Goal: Task Accomplishment & Management: Manage account settings

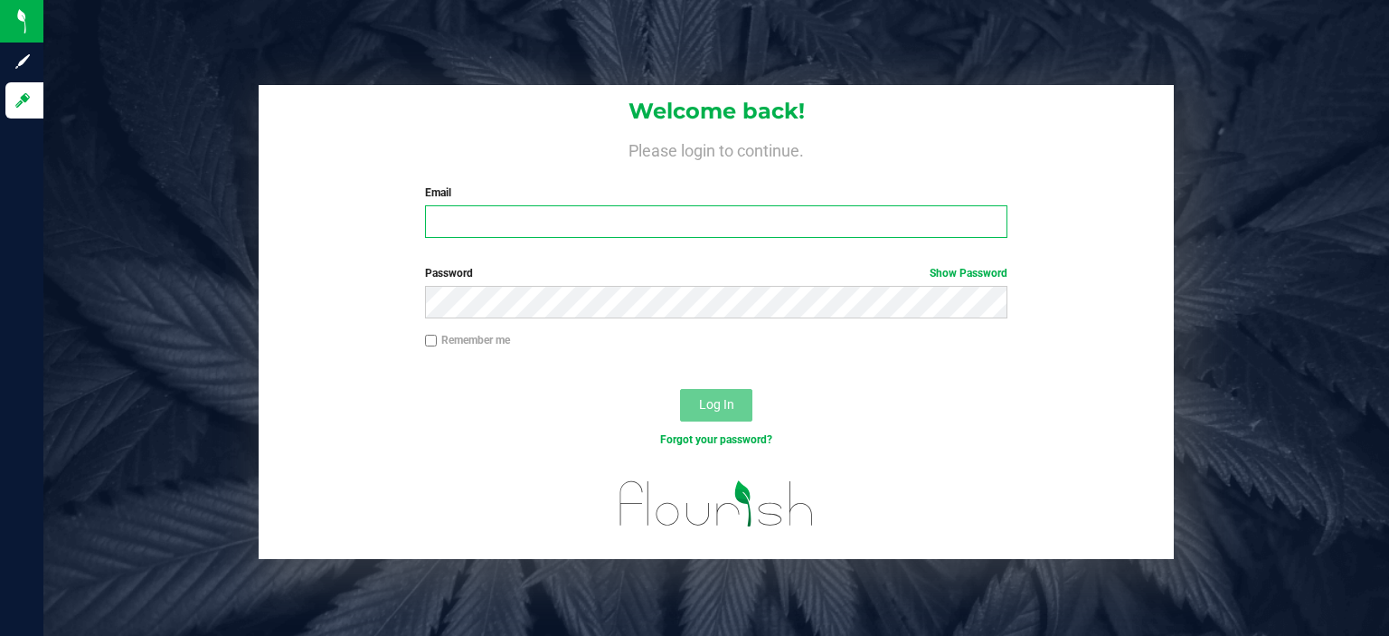
click at [509, 221] on input "Email" at bounding box center [716, 221] width 583 height 33
type input "[EMAIL_ADDRESS][DOMAIN_NAME]"
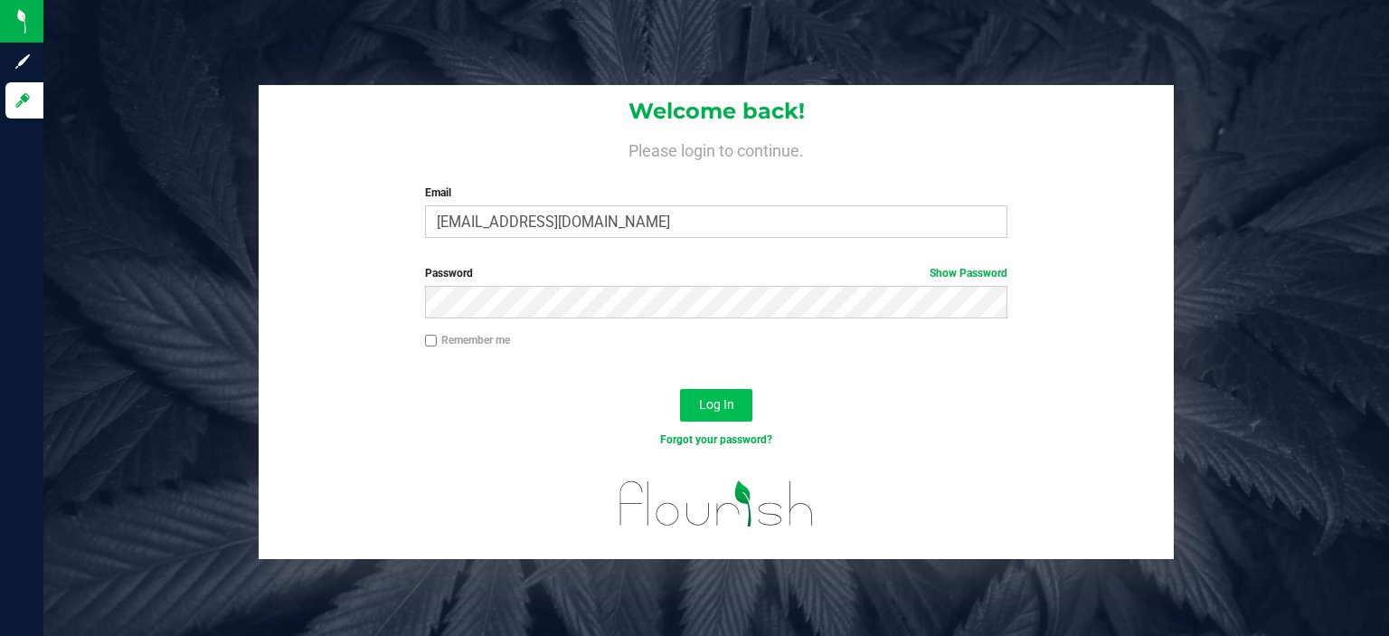
click at [741, 398] on button "Log In" at bounding box center [716, 405] width 72 height 33
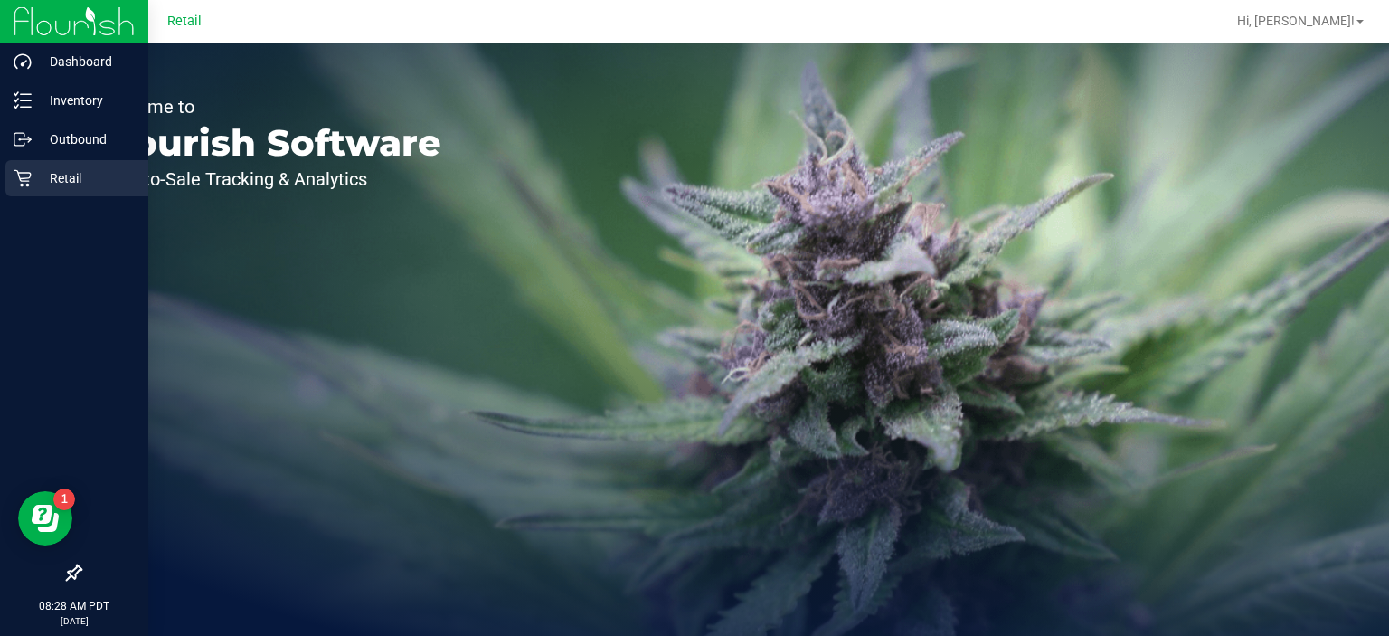
click at [32, 187] on p "Retail" at bounding box center [86, 178] width 109 height 22
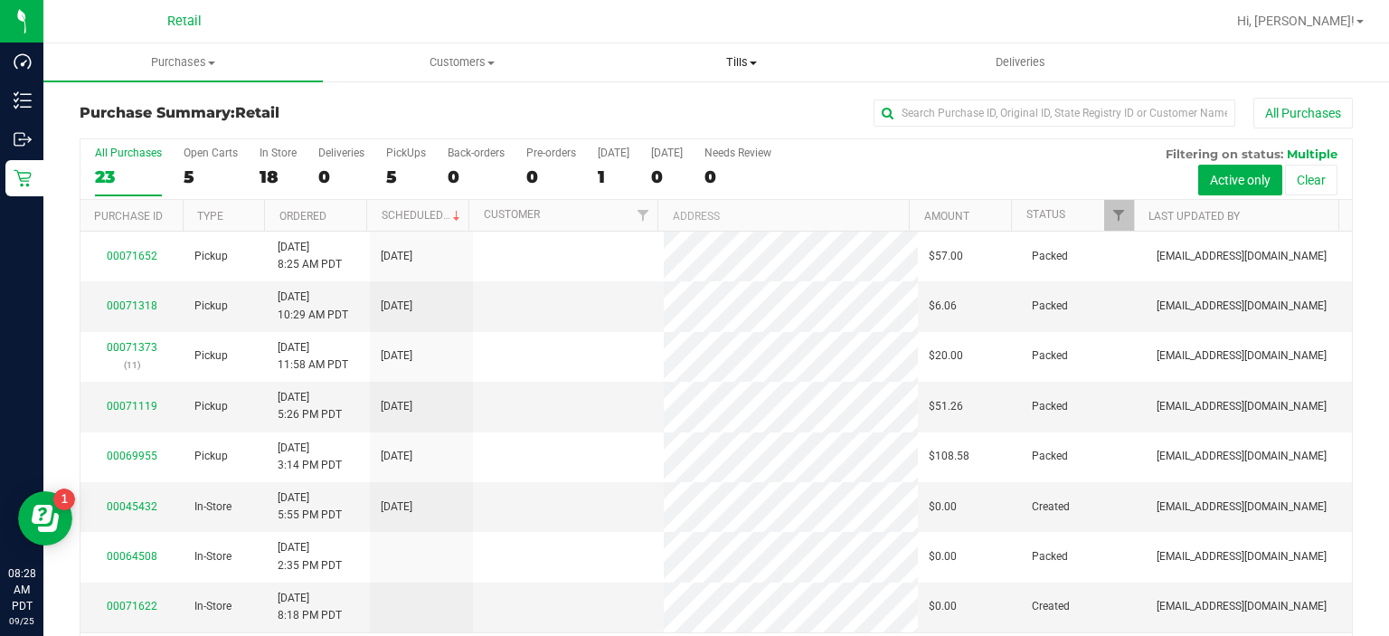
click at [733, 80] on uib-tab-heading "Tills Manage tills" at bounding box center [741, 62] width 278 height 36
click at [677, 109] on span "Manage tills" at bounding box center [662, 108] width 122 height 15
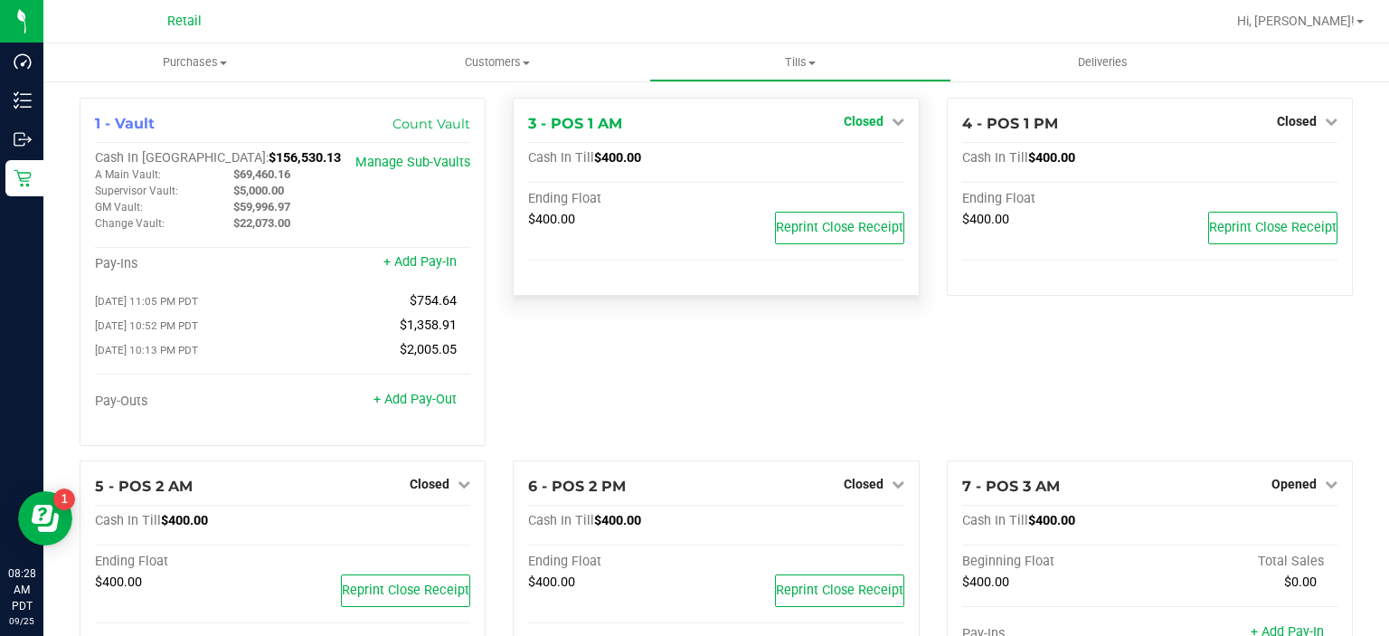
click at [864, 116] on span "Closed" at bounding box center [864, 121] width 40 height 14
click at [839, 159] on link "Open Till" at bounding box center [863, 159] width 48 height 14
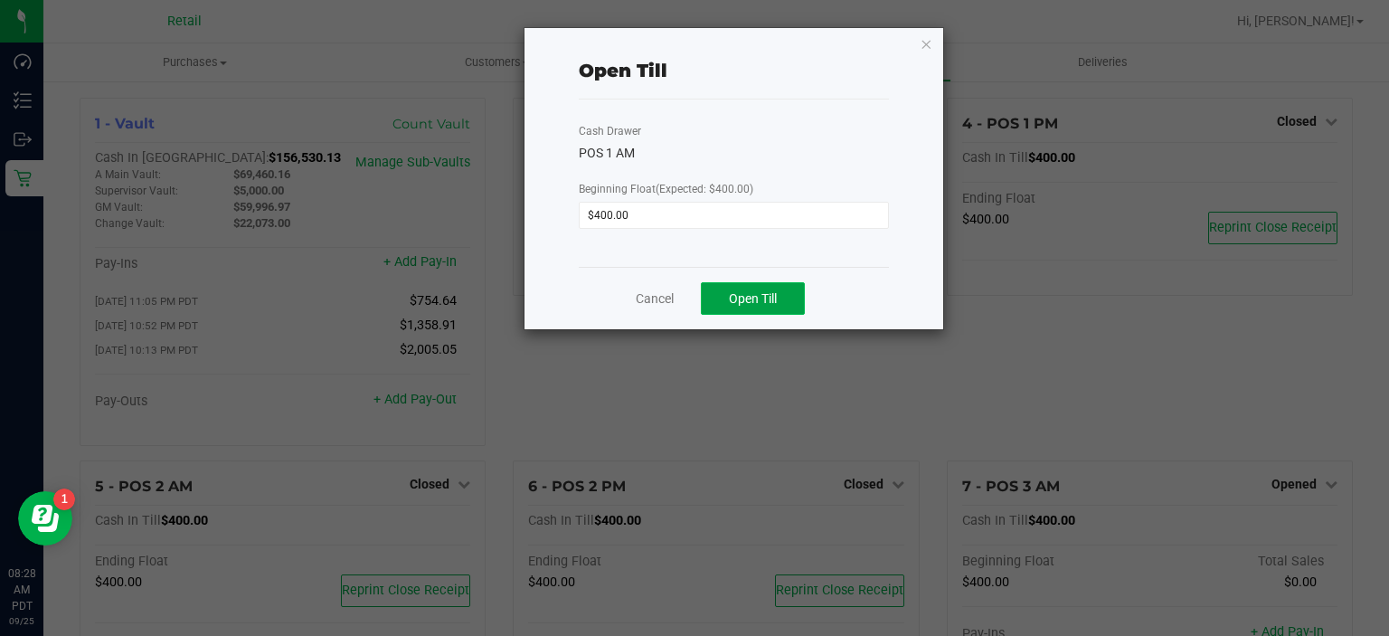
click at [774, 295] on span "Open Till" at bounding box center [753, 298] width 48 height 14
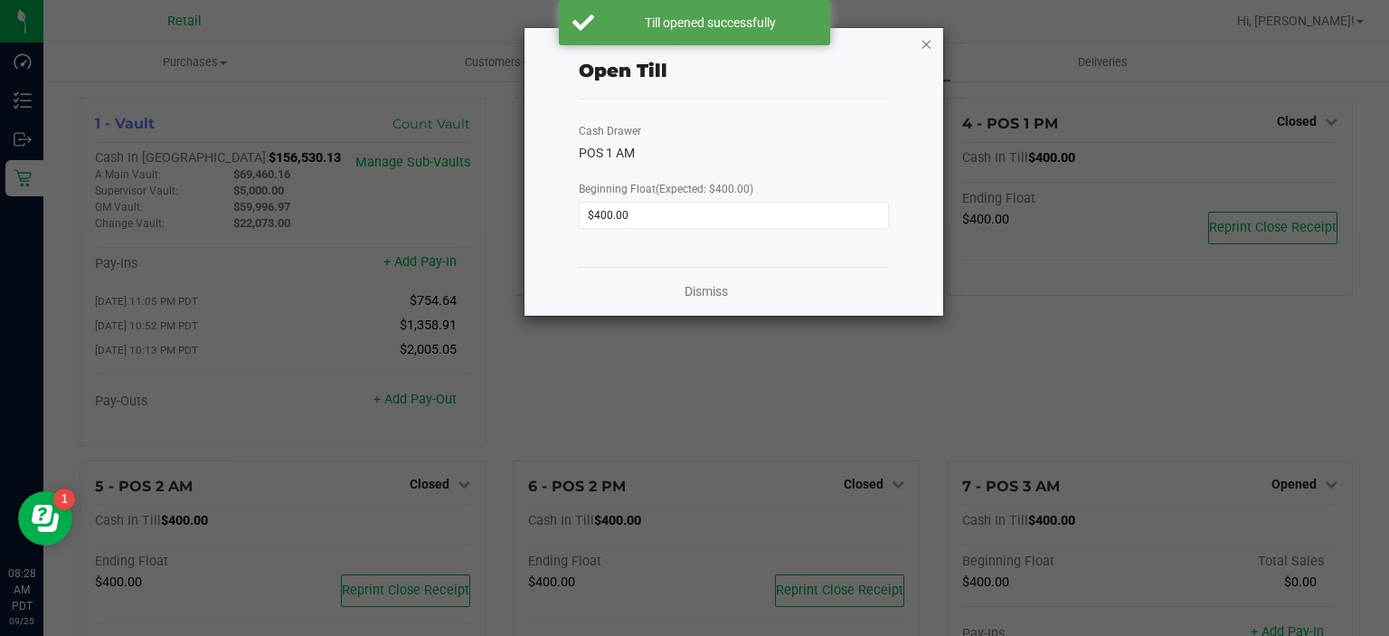
click at [926, 41] on icon "button" at bounding box center [927, 44] width 13 height 22
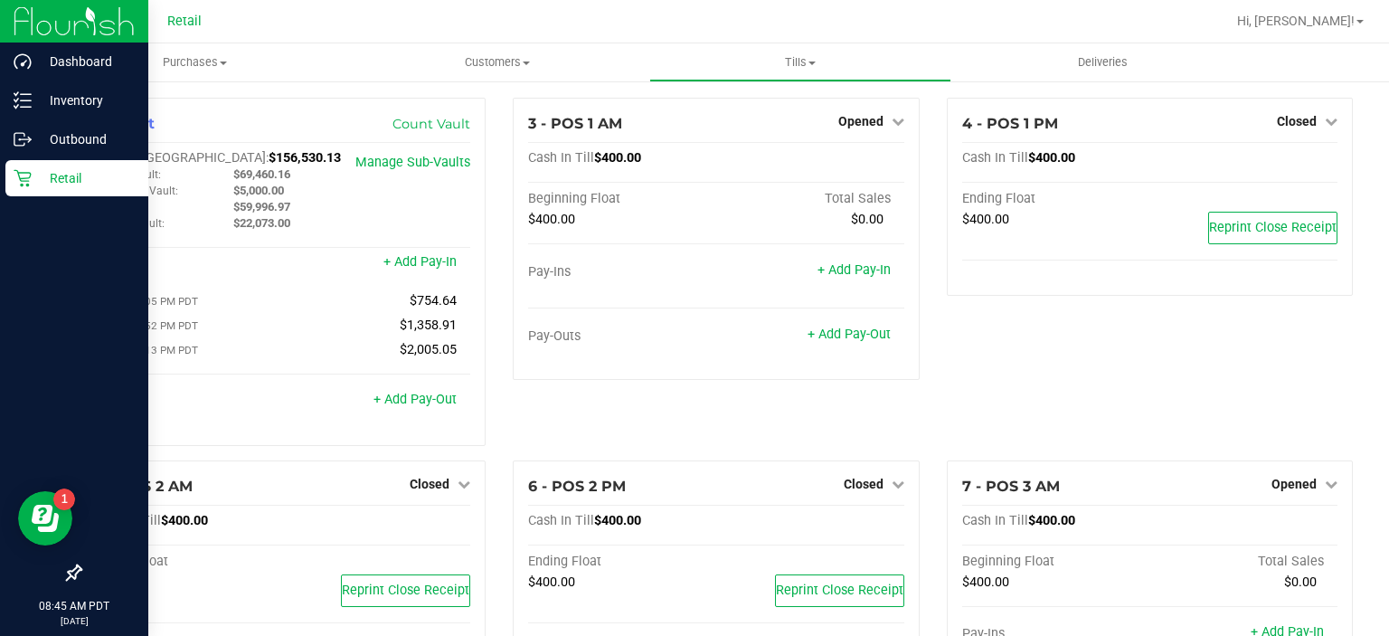
click at [26, 188] on div "Retail" at bounding box center [76, 178] width 143 height 36
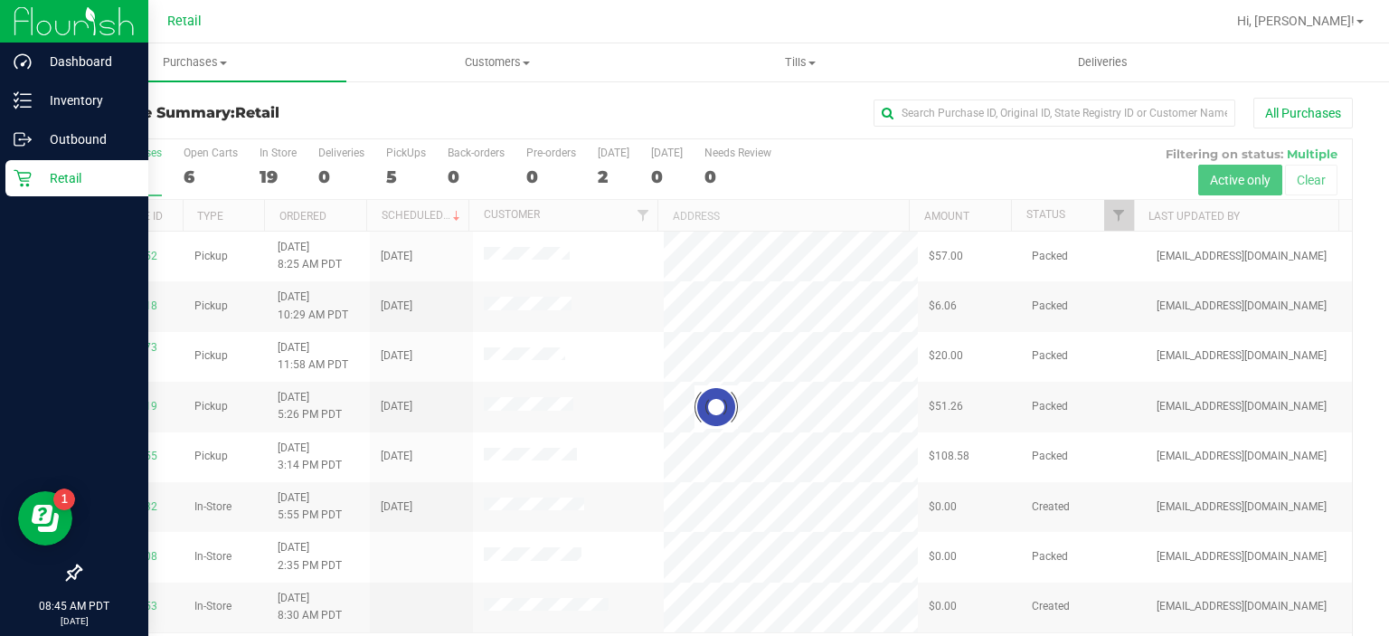
click at [401, 163] on div at bounding box center [715, 407] width 1271 height 536
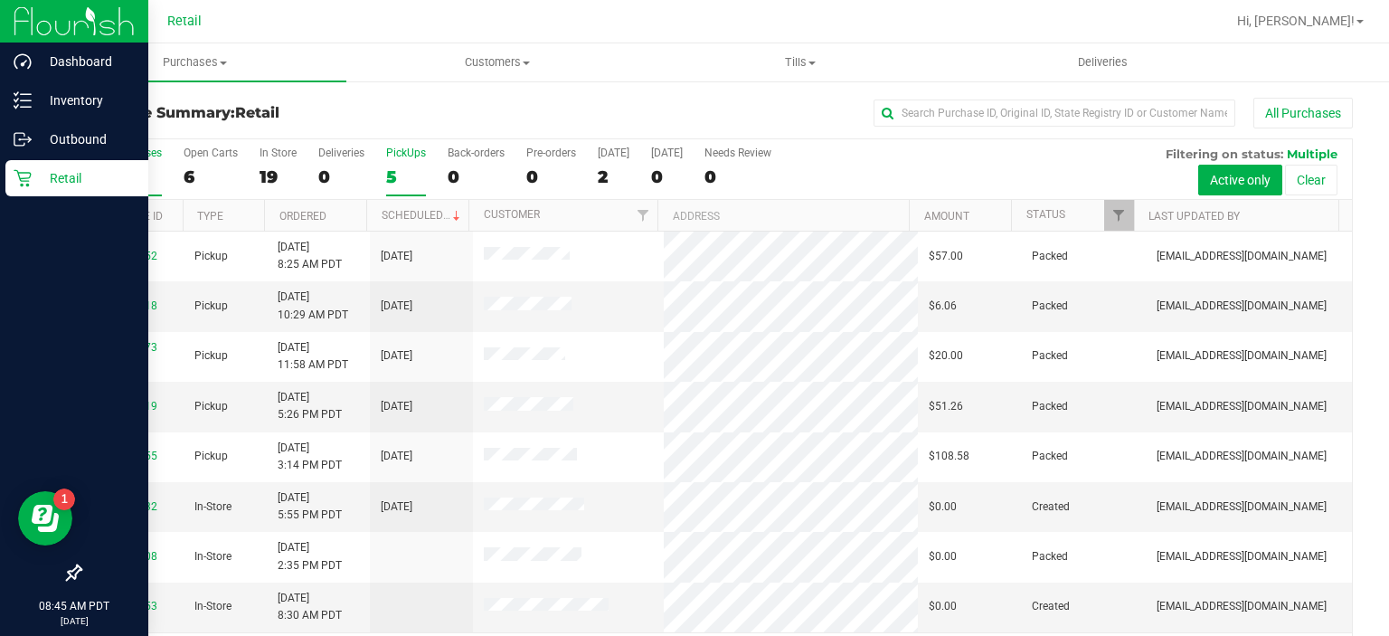
click at [395, 162] on label "PickUps 5" at bounding box center [406, 172] width 40 height 50
click at [0, 0] on input "PickUps 5" at bounding box center [0, 0] width 0 height 0
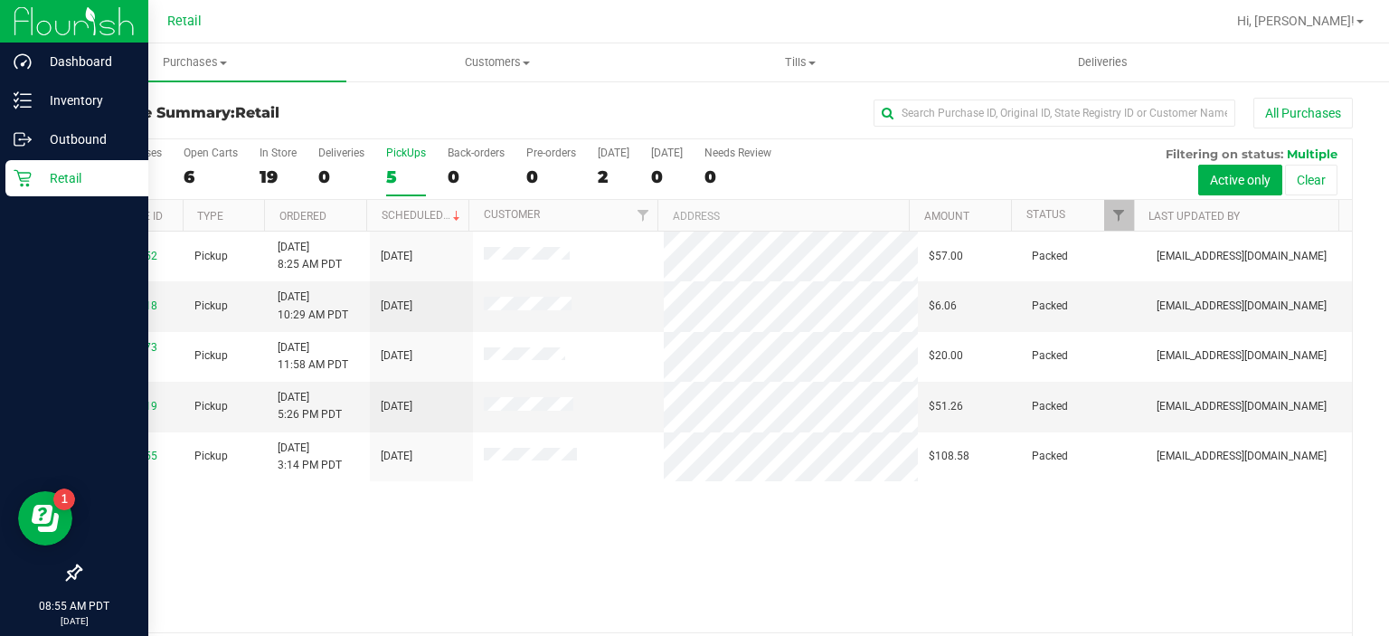
click at [391, 176] on div "5" at bounding box center [406, 176] width 40 height 21
click at [0, 0] on input "PickUps 5" at bounding box center [0, 0] width 0 height 0
click at [405, 174] on div "5" at bounding box center [406, 176] width 40 height 21
click at [0, 0] on input "PickUps 5" at bounding box center [0, 0] width 0 height 0
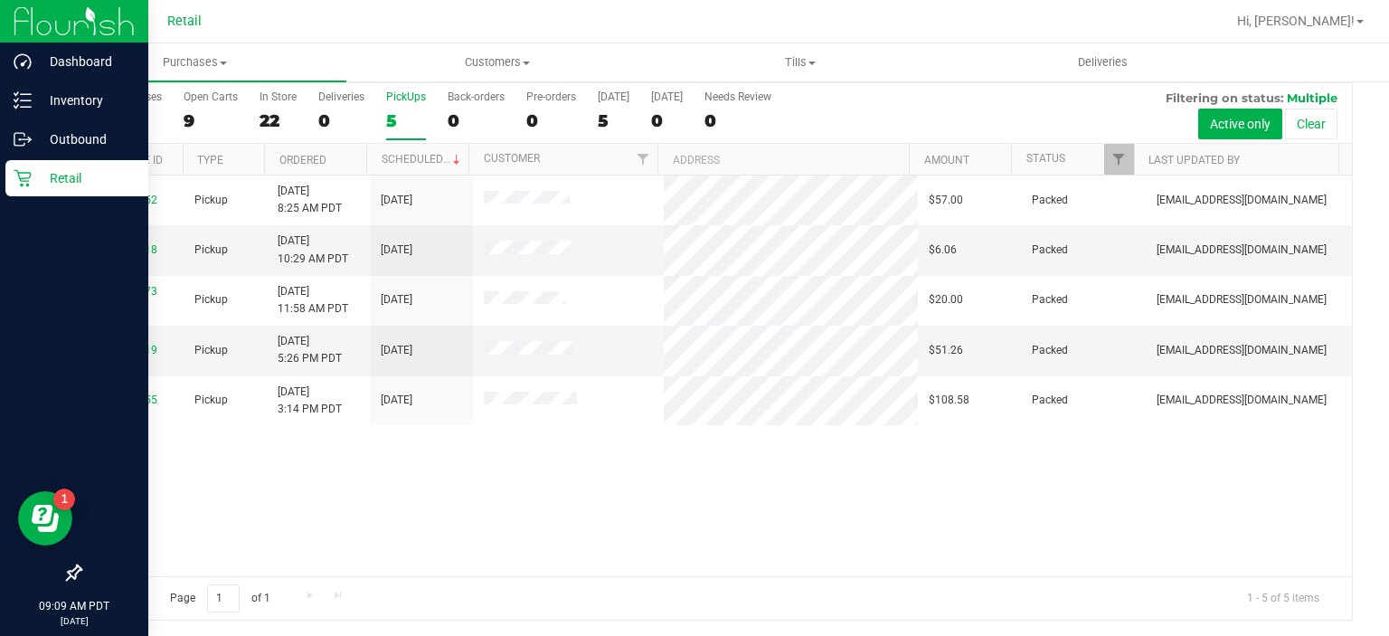
click at [390, 101] on div "PickUps" at bounding box center [406, 96] width 40 height 13
click at [0, 0] on input "PickUps 5" at bounding box center [0, 0] width 0 height 0
click at [408, 120] on div "5" at bounding box center [406, 120] width 40 height 21
click at [0, 0] on input "PickUps 5" at bounding box center [0, 0] width 0 height 0
click at [402, 99] on div "PickUps" at bounding box center [406, 96] width 40 height 13
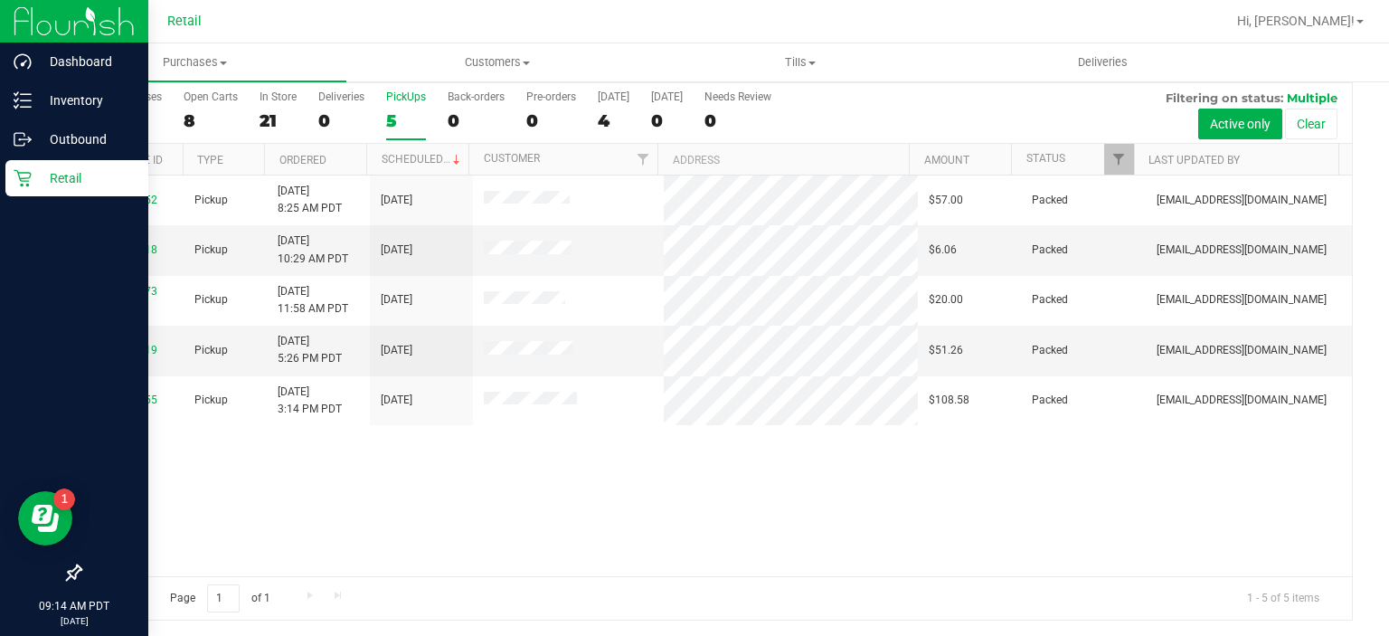
click at [0, 0] on input "PickUps 5" at bounding box center [0, 0] width 0 height 0
click at [404, 116] on div "5" at bounding box center [406, 120] width 40 height 21
click at [0, 0] on input "PickUps 5" at bounding box center [0, 0] width 0 height 0
click at [395, 110] on div "5" at bounding box center [406, 120] width 40 height 21
click at [0, 0] on input "PickUps 5" at bounding box center [0, 0] width 0 height 0
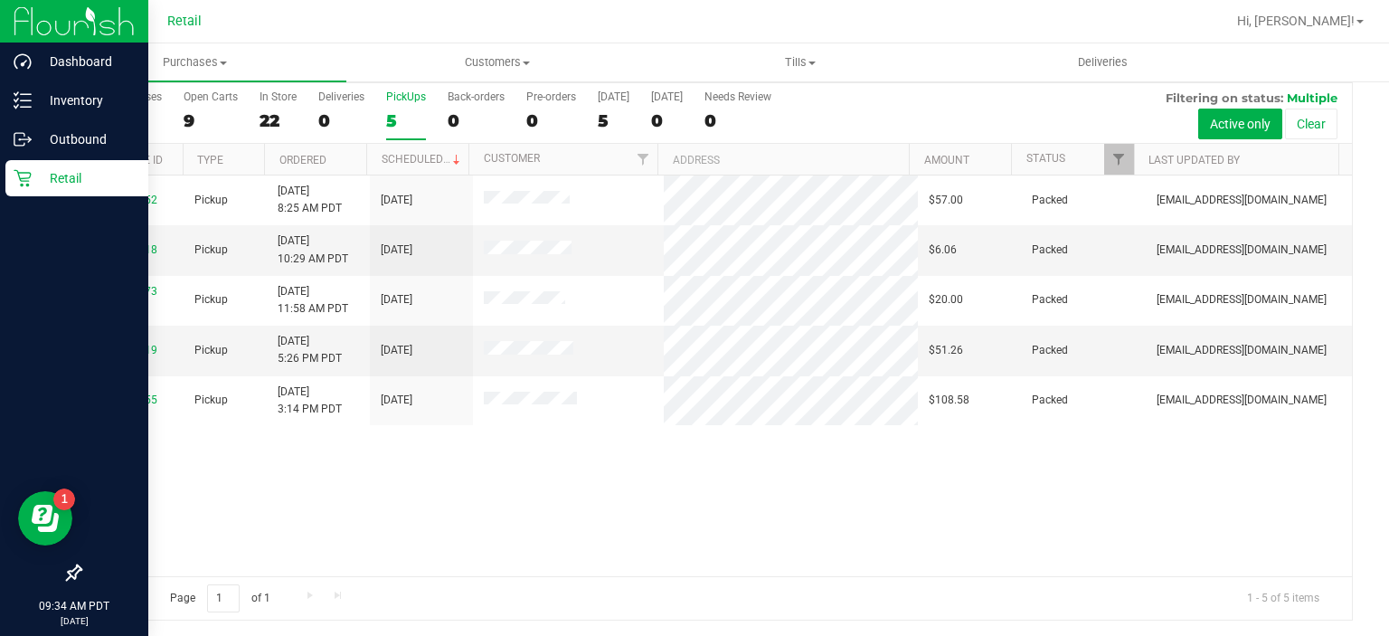
click at [408, 101] on div "PickUps" at bounding box center [406, 96] width 40 height 13
click at [0, 0] on input "PickUps 5" at bounding box center [0, 0] width 0 height 0
click at [404, 92] on div "PickUps" at bounding box center [406, 96] width 40 height 13
click at [0, 0] on input "PickUps 5" at bounding box center [0, 0] width 0 height 0
click at [398, 104] on label "PickUps 5" at bounding box center [406, 115] width 40 height 50
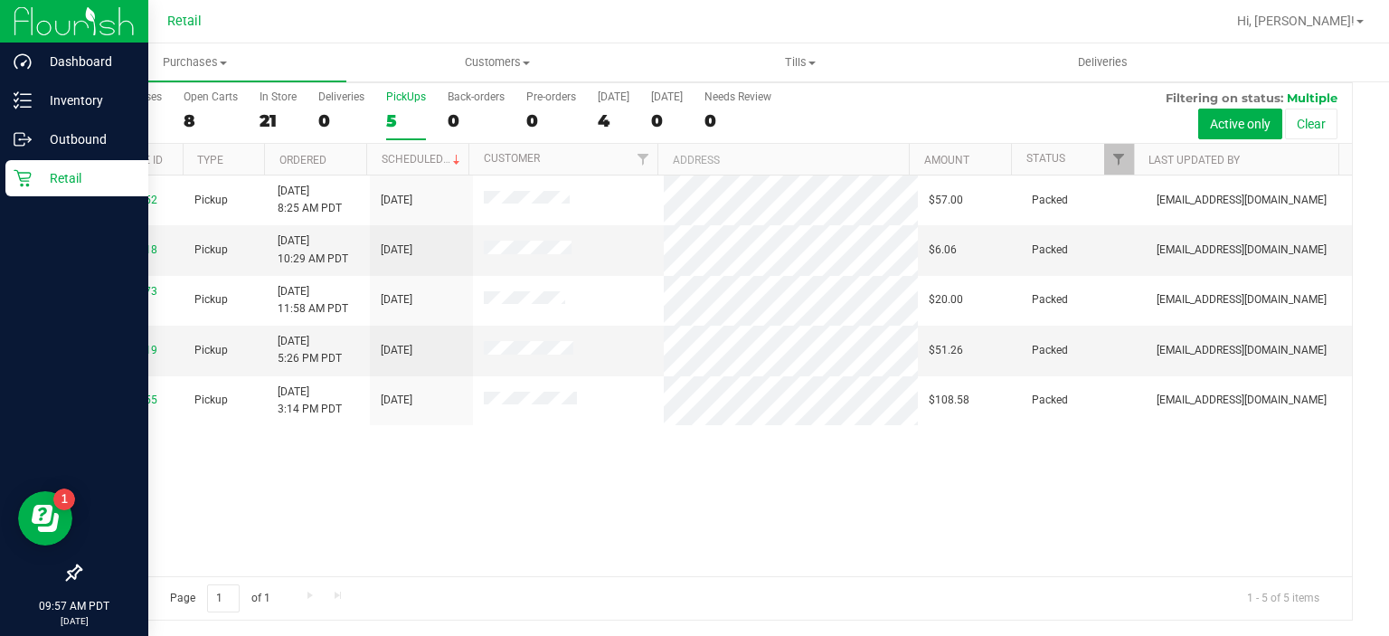
click at [0, 0] on input "PickUps 5" at bounding box center [0, 0] width 0 height 0
click at [394, 96] on div "PickUps" at bounding box center [406, 96] width 40 height 13
click at [0, 0] on input "PickUps 5" at bounding box center [0, 0] width 0 height 0
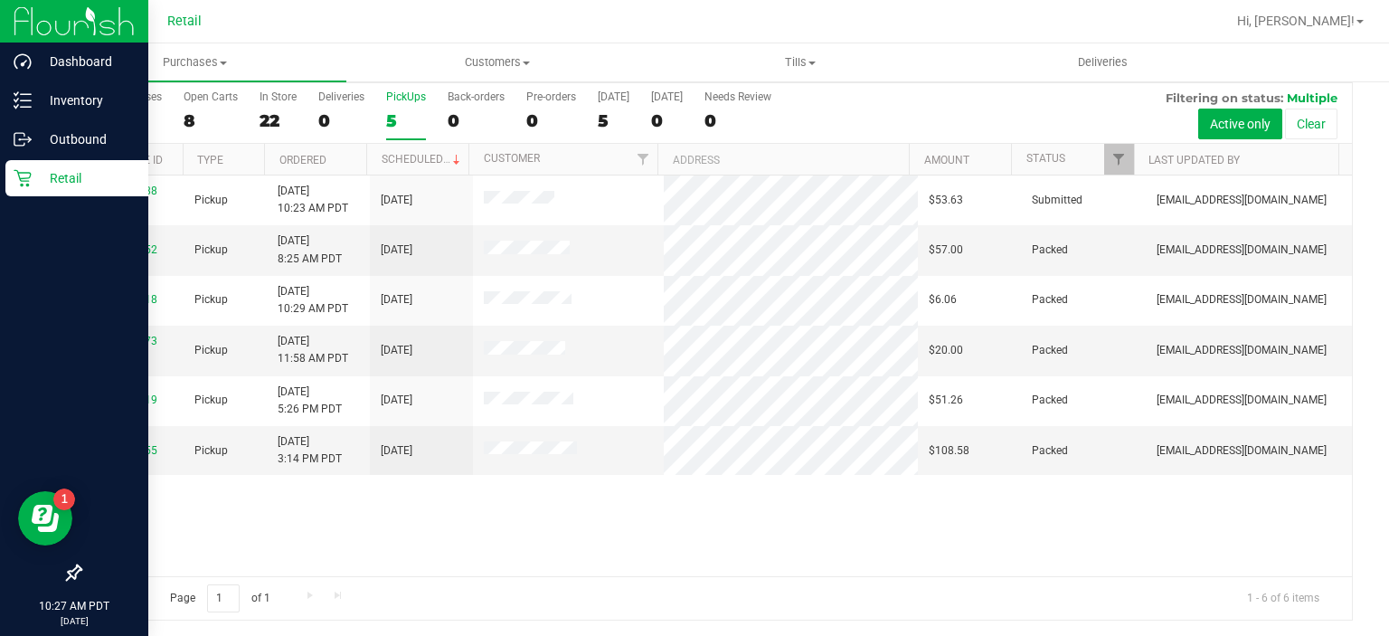
click at [392, 90] on div "PickUps" at bounding box center [406, 96] width 40 height 13
click at [0, 0] on input "PickUps 5" at bounding box center [0, 0] width 0 height 0
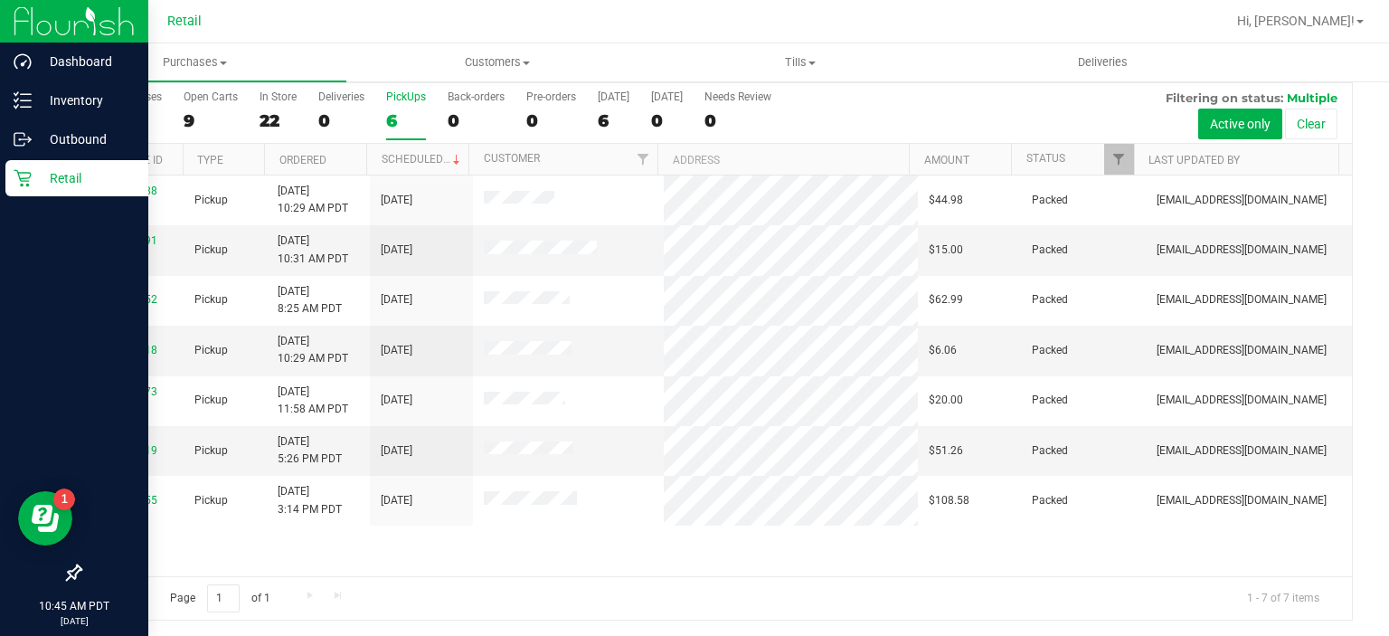
click at [391, 106] on label "PickUps 6" at bounding box center [406, 115] width 40 height 50
click at [0, 0] on input "PickUps 6" at bounding box center [0, 0] width 0 height 0
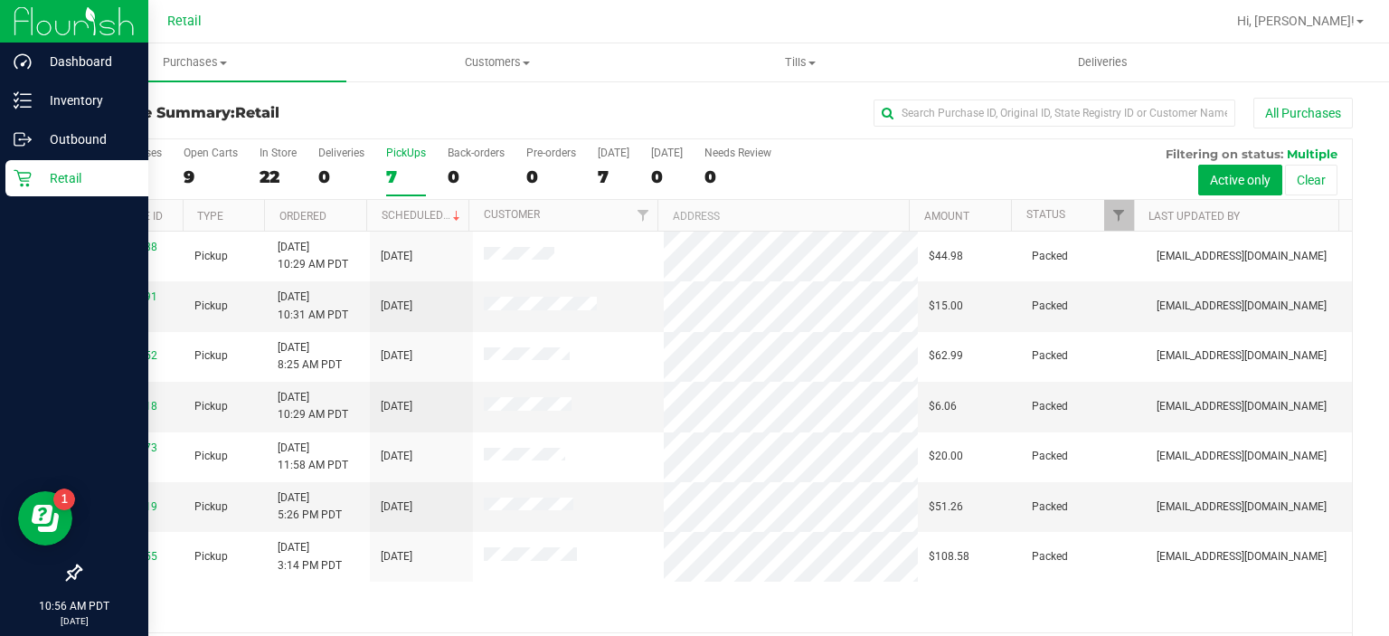
click at [402, 175] on div "7" at bounding box center [406, 176] width 40 height 21
click at [0, 0] on input "PickUps 7" at bounding box center [0, 0] width 0 height 0
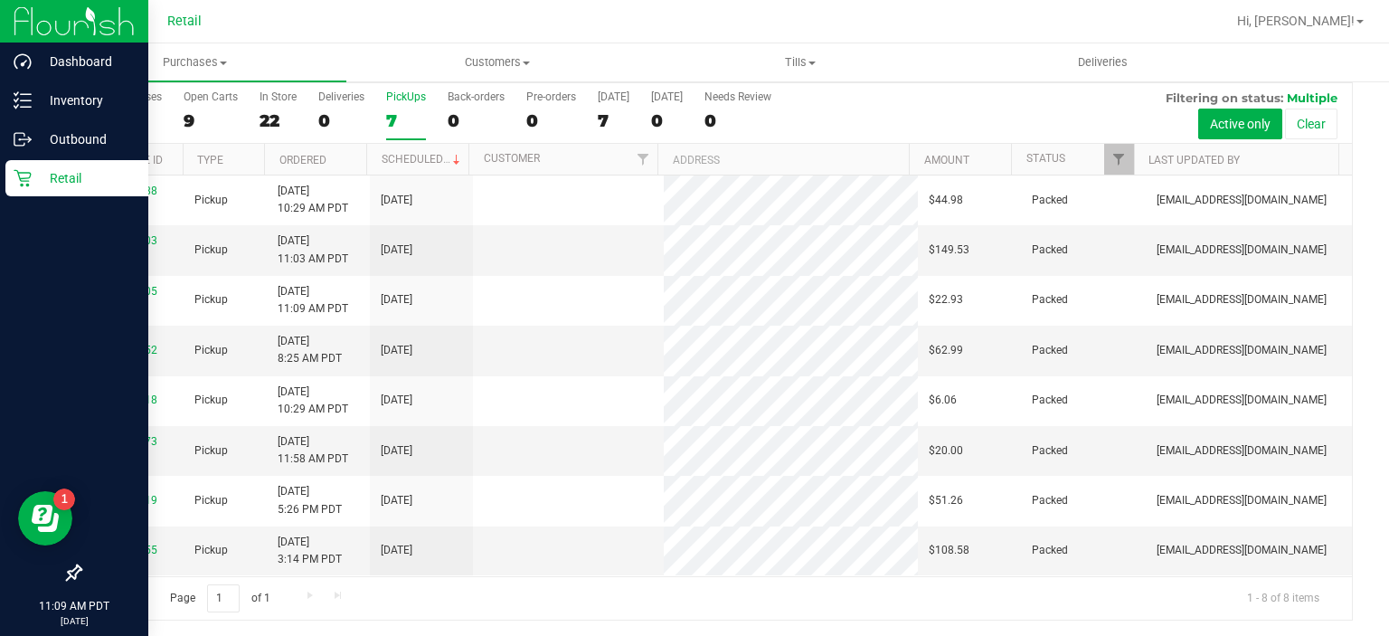
click at [395, 111] on div "7" at bounding box center [406, 120] width 40 height 21
click at [0, 0] on input "PickUps 7" at bounding box center [0, 0] width 0 height 0
click at [402, 114] on div "8" at bounding box center [406, 120] width 40 height 21
click at [0, 0] on input "PickUps 8" at bounding box center [0, 0] width 0 height 0
click at [129, 338] on link "00071713" at bounding box center [132, 341] width 51 height 13
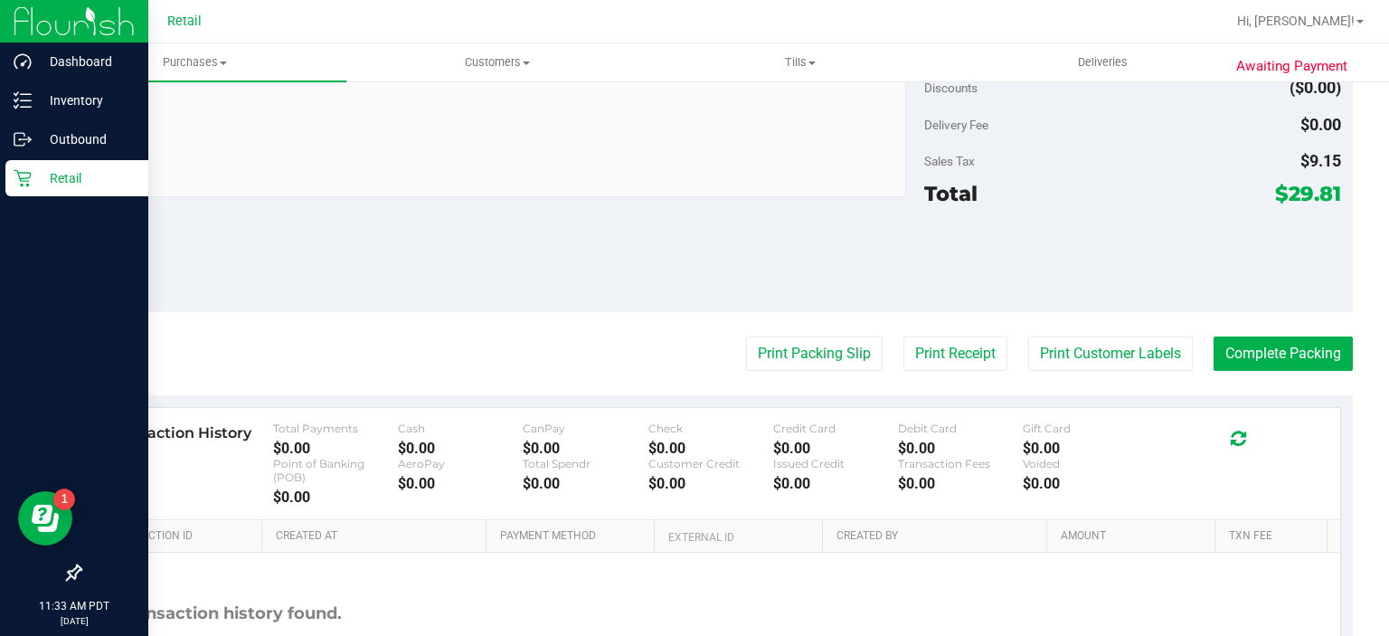
scroll to position [665, 0]
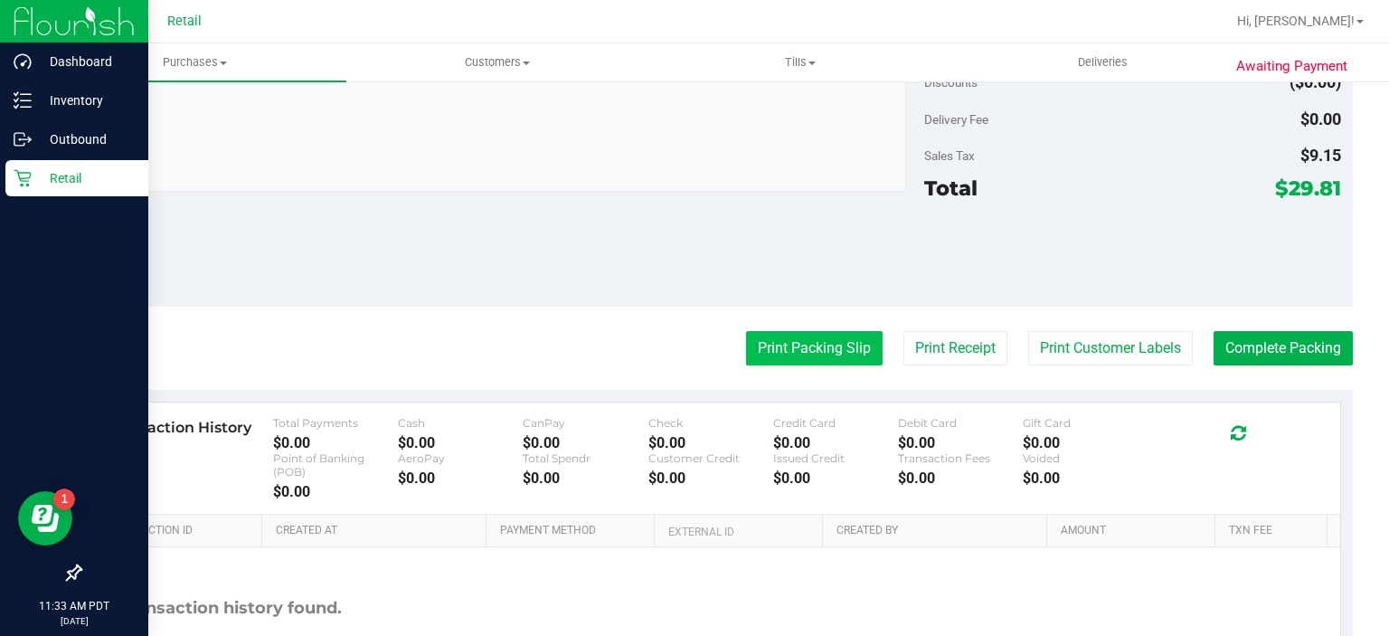
click at [767, 353] on button "Print Packing Slip" at bounding box center [814, 348] width 137 height 34
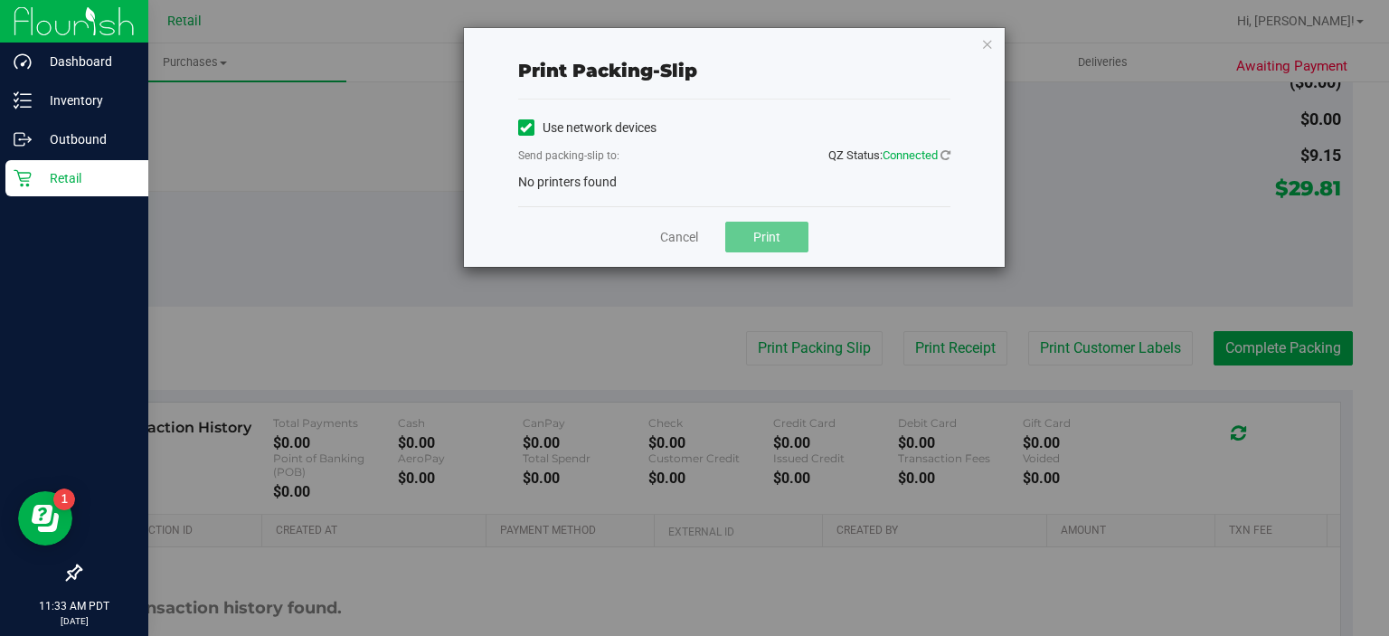
click at [525, 128] on icon at bounding box center [526, 128] width 12 height 0
click at [0, 0] on input "Use network devices" at bounding box center [0, 0] width 0 height 0
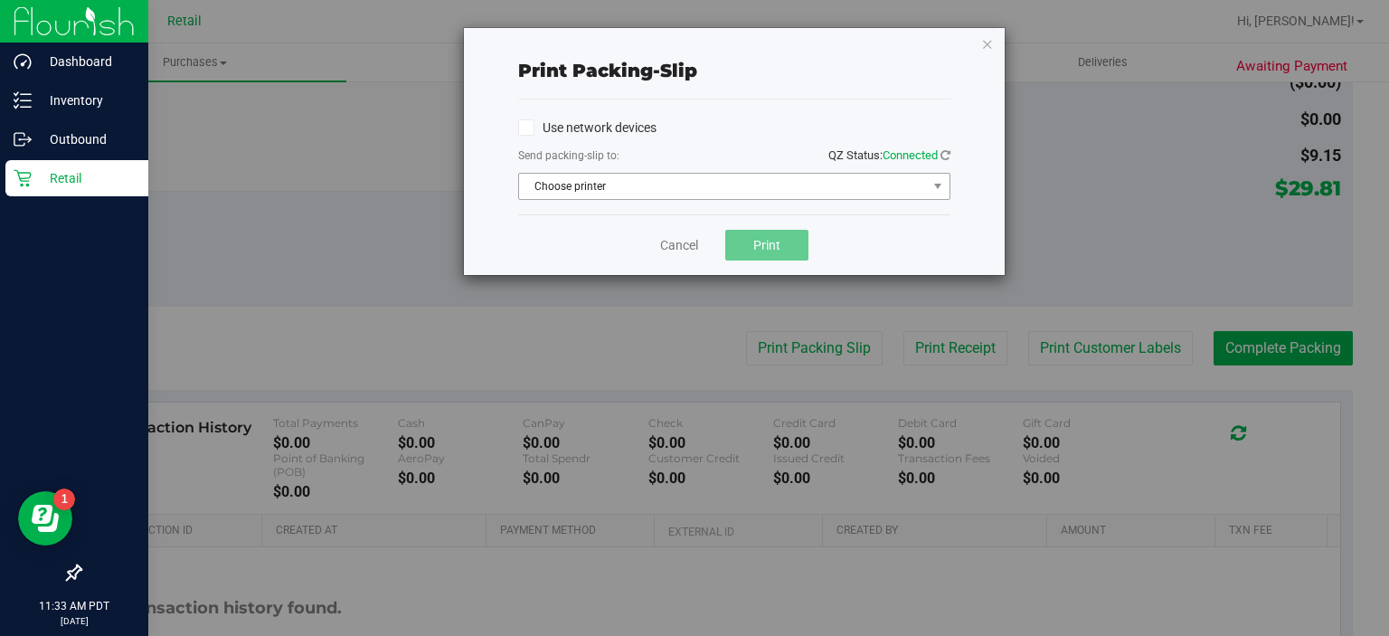
click at [589, 186] on span "Choose printer" at bounding box center [723, 186] width 408 height 25
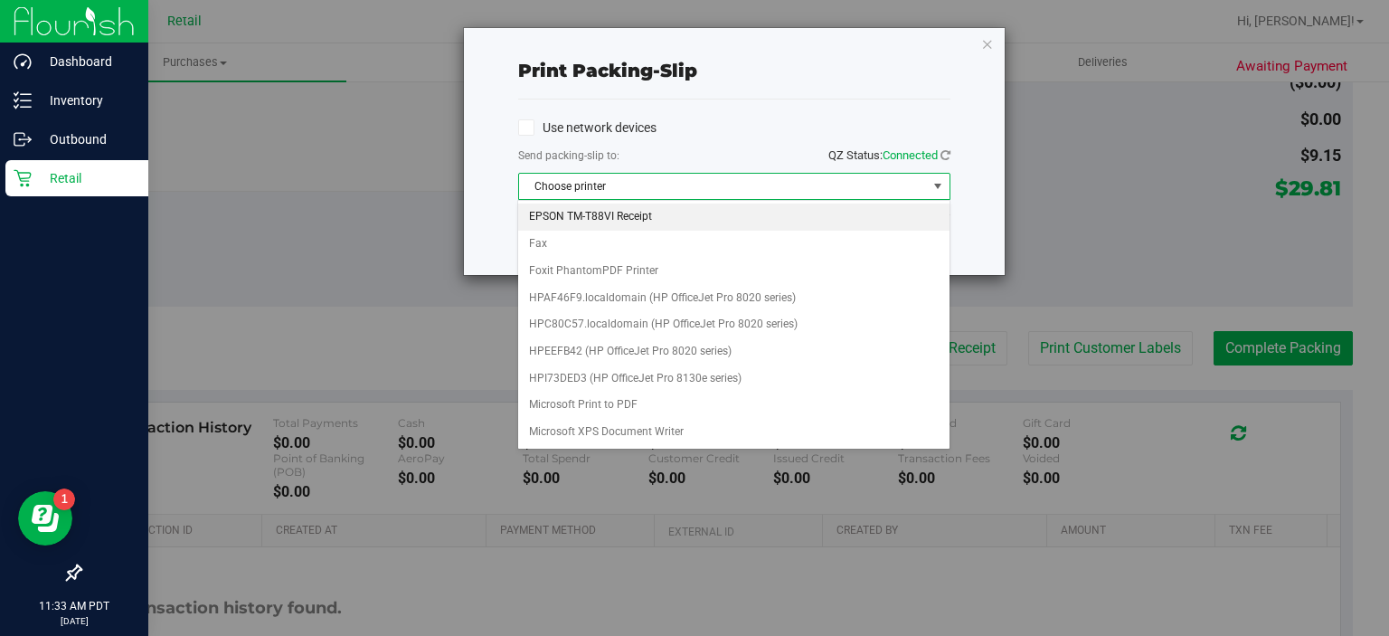
click at [630, 214] on li "EPSON TM-T88VI Receipt" at bounding box center [733, 216] width 430 height 27
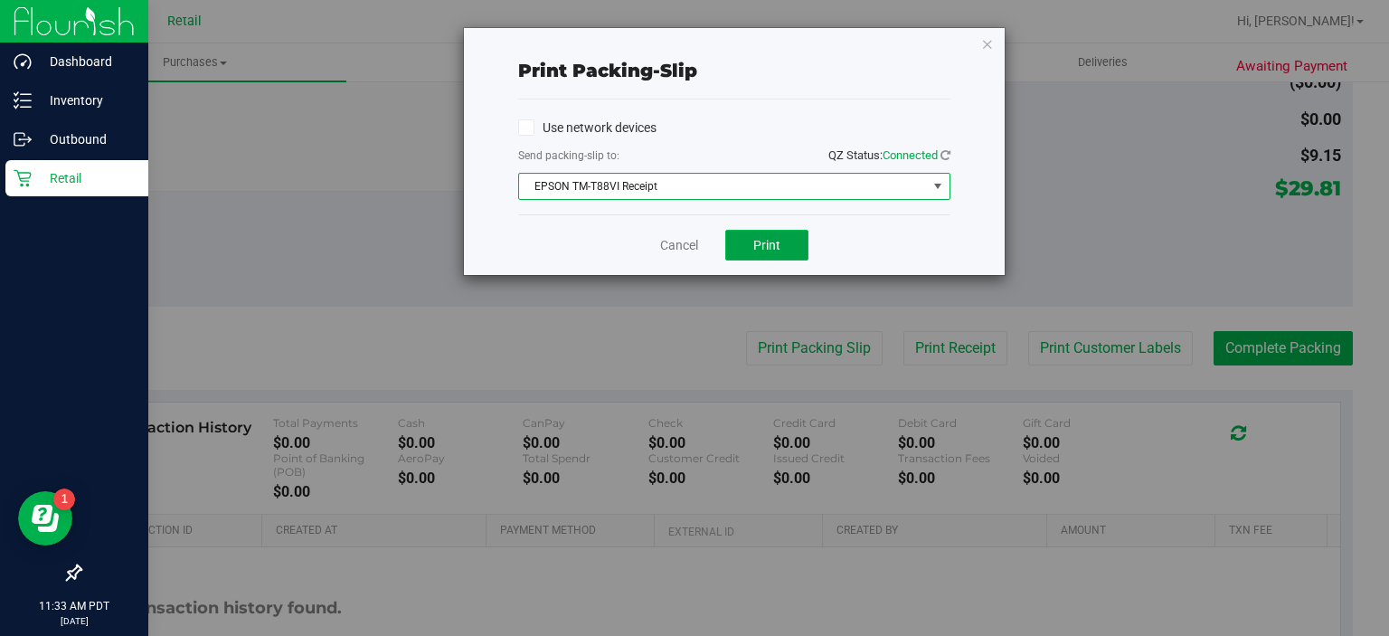
click at [771, 242] on span "Print" at bounding box center [766, 245] width 27 height 14
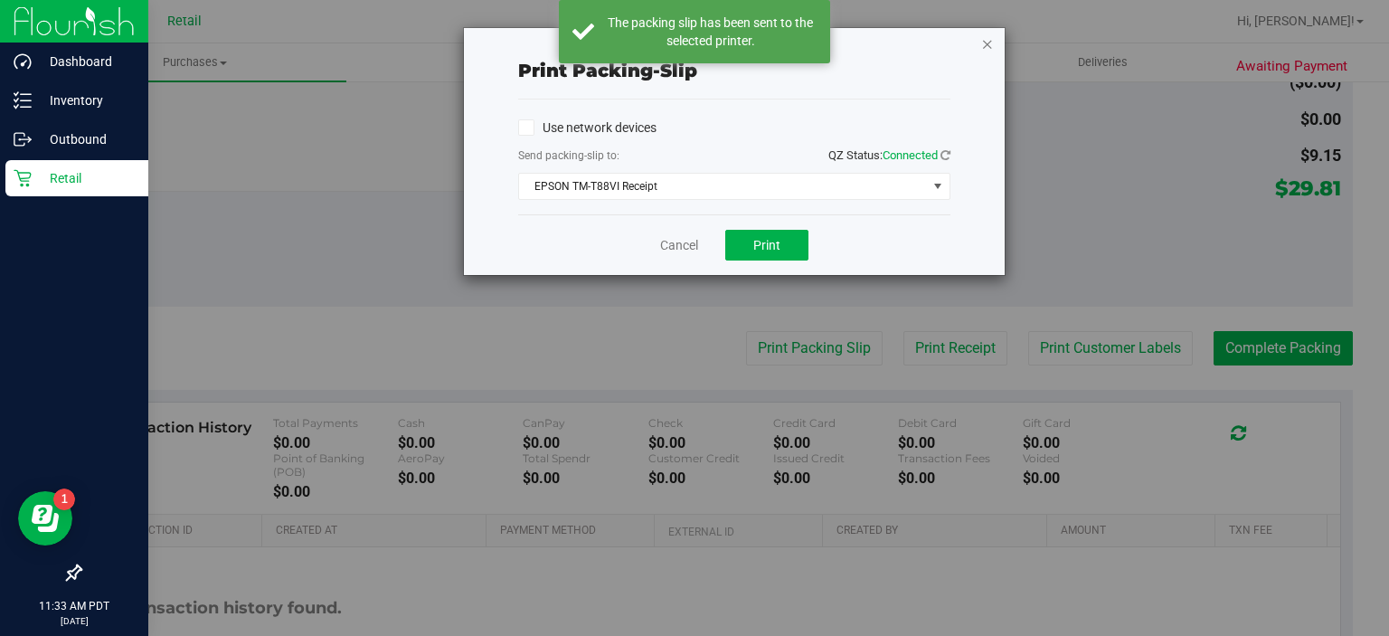
click at [984, 53] on icon "button" at bounding box center [987, 44] width 13 height 22
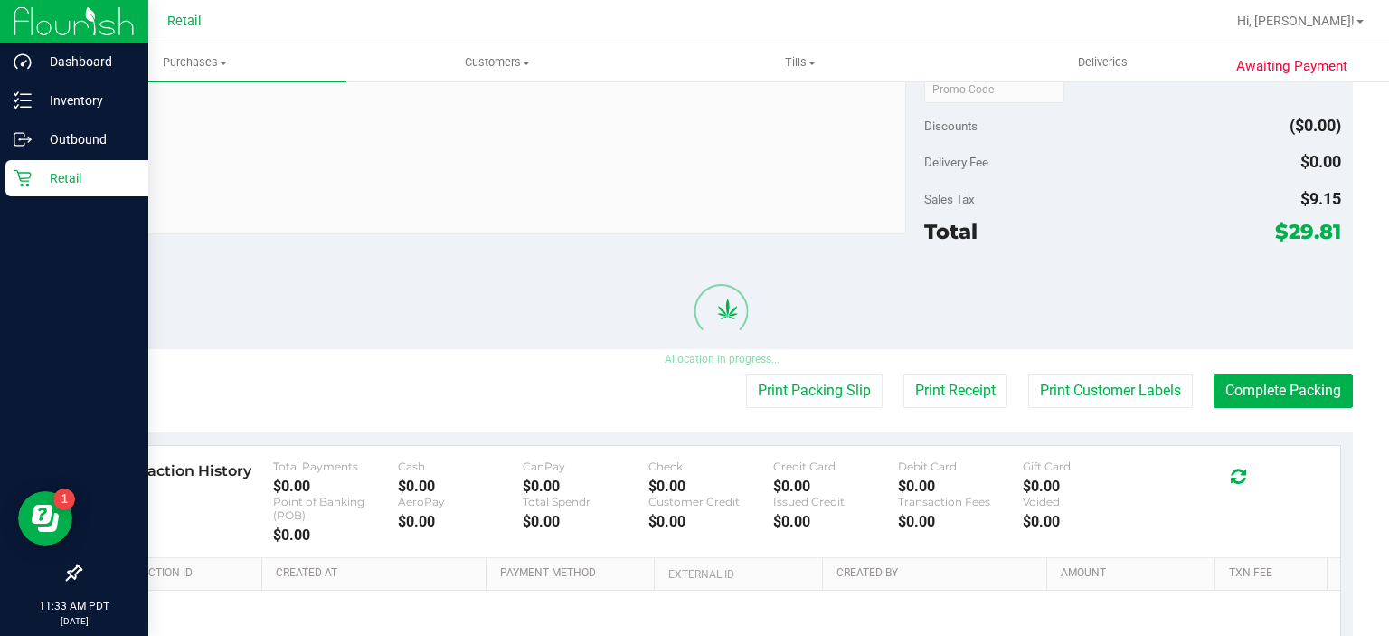
scroll to position [707, 0]
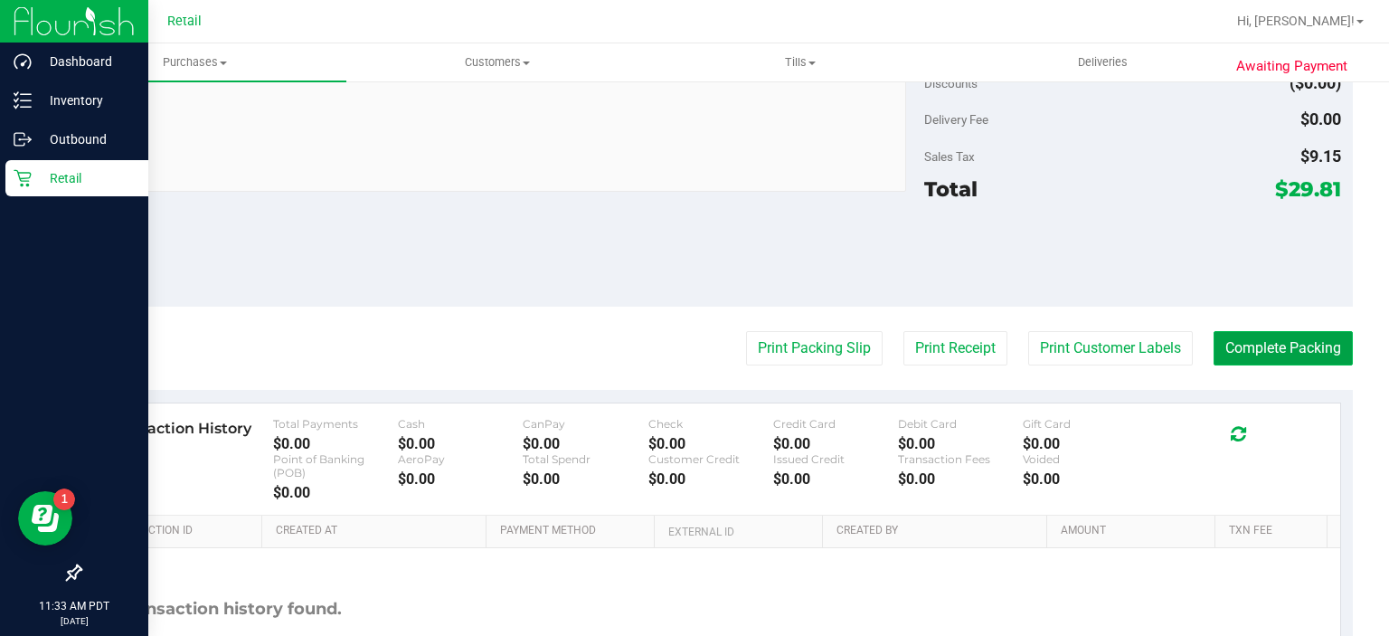
click at [1277, 339] on button "Complete Packing" at bounding box center [1283, 348] width 139 height 34
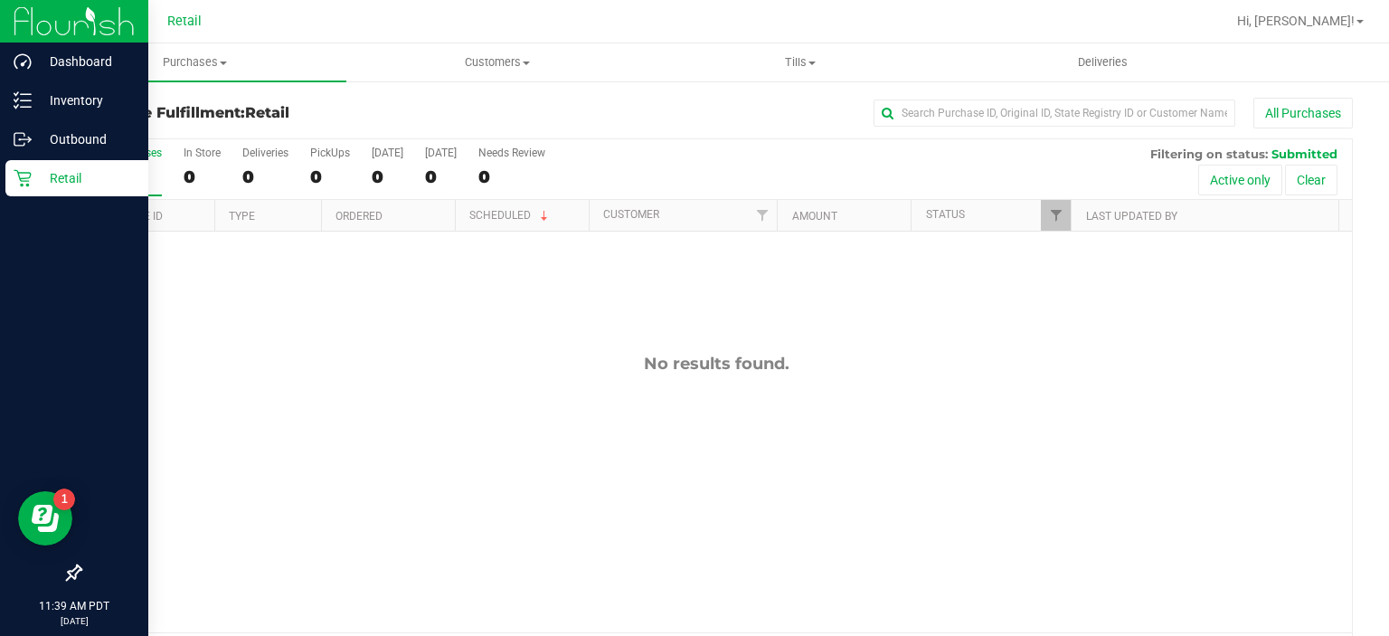
click at [39, 177] on p "Retail" at bounding box center [86, 178] width 109 height 22
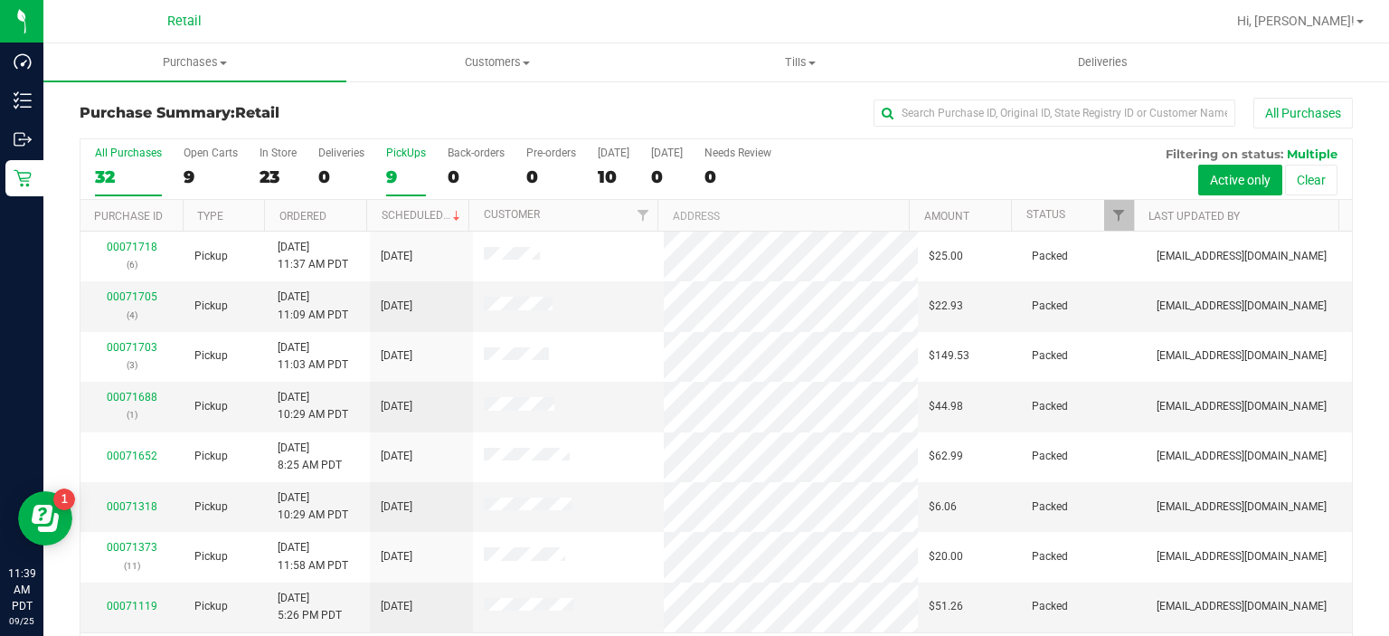
click at [388, 151] on div "PickUps" at bounding box center [406, 153] width 40 height 13
click at [0, 0] on input "PickUps 9" at bounding box center [0, 0] width 0 height 0
click at [408, 170] on div "9" at bounding box center [406, 176] width 40 height 21
click at [0, 0] on input "PickUps 9" at bounding box center [0, 0] width 0 height 0
click at [397, 168] on div "9" at bounding box center [406, 176] width 40 height 21
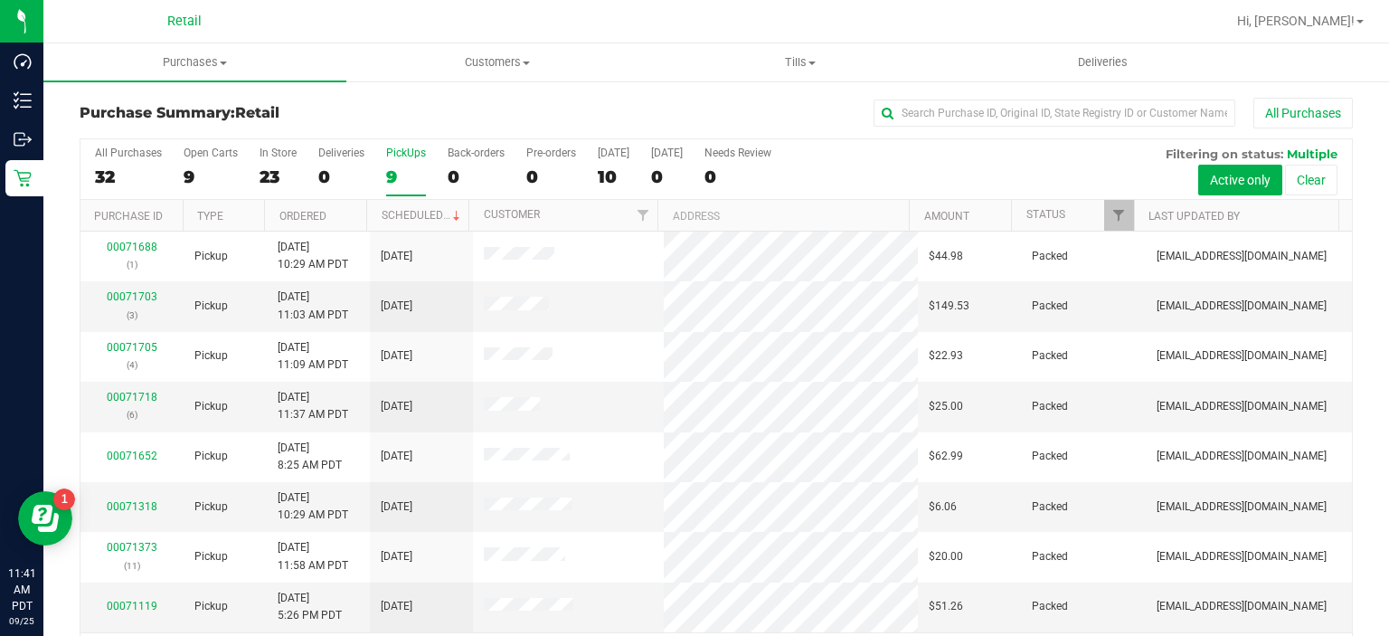
click at [0, 0] on input "PickUps 9" at bounding box center [0, 0] width 0 height 0
click at [402, 165] on label "PickUps 9" at bounding box center [406, 172] width 40 height 50
click at [0, 0] on input "PickUps 9" at bounding box center [0, 0] width 0 height 0
click at [135, 394] on link "00071725" at bounding box center [132, 397] width 51 height 13
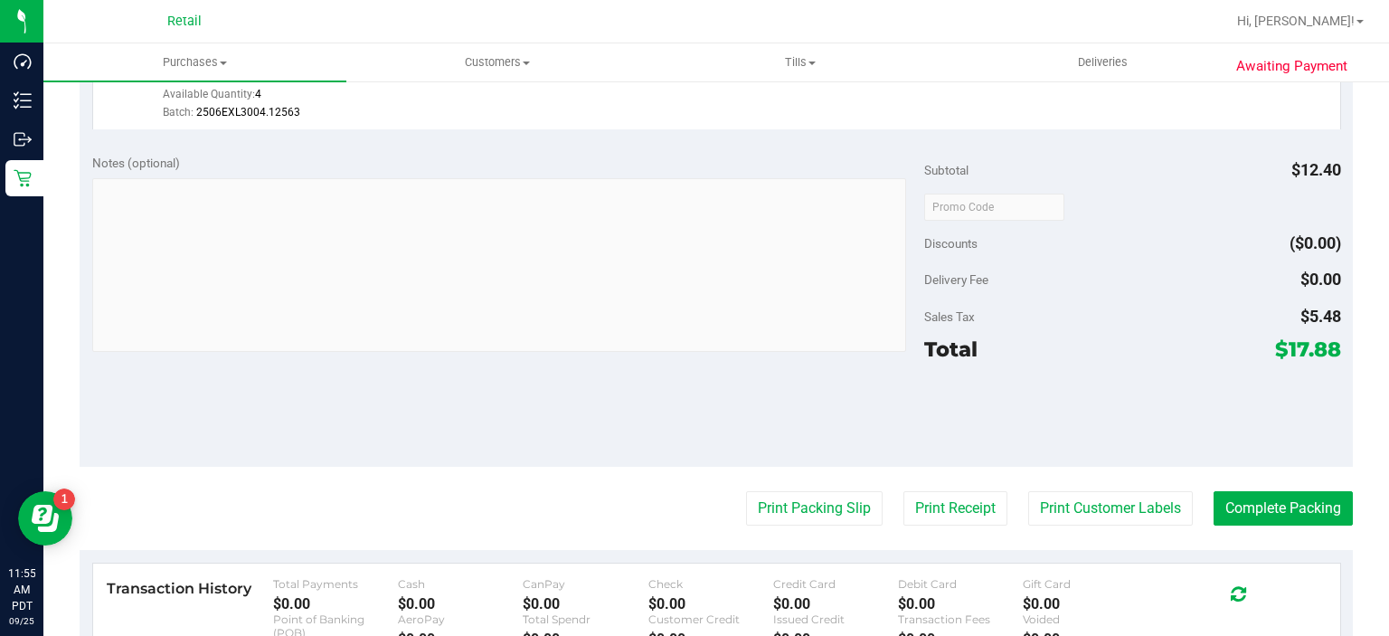
scroll to position [553, 0]
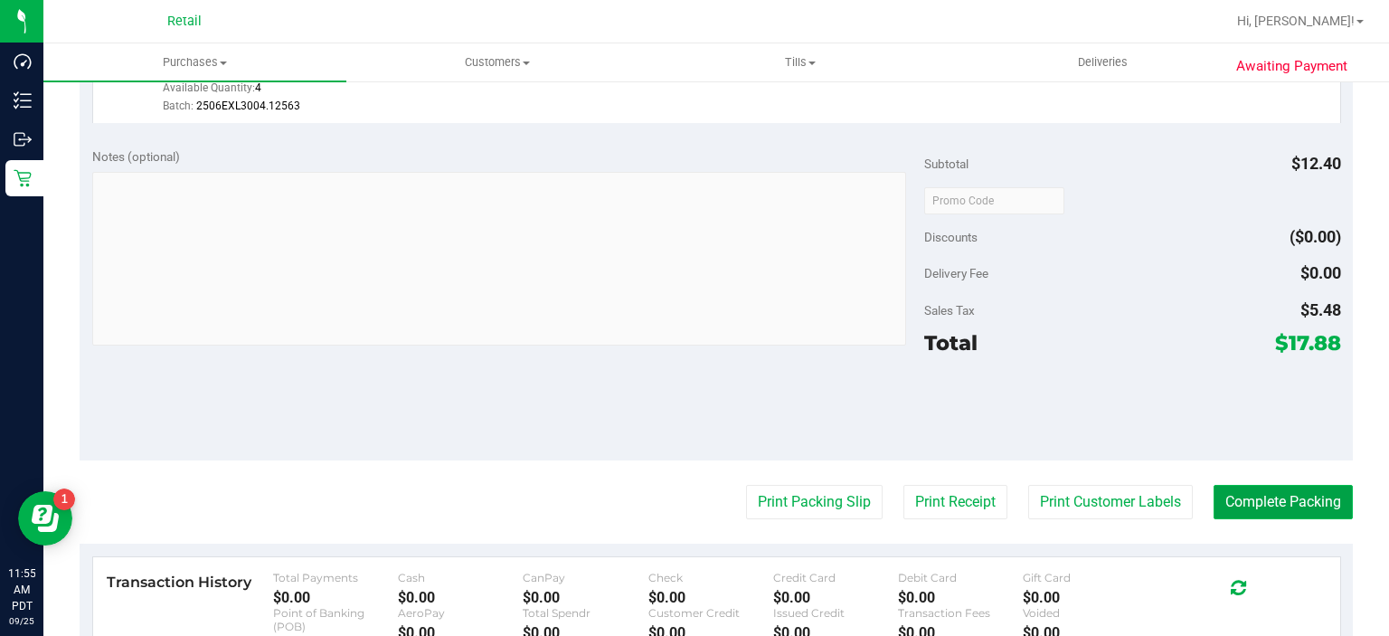
click at [1272, 497] on button "Complete Packing" at bounding box center [1283, 502] width 139 height 34
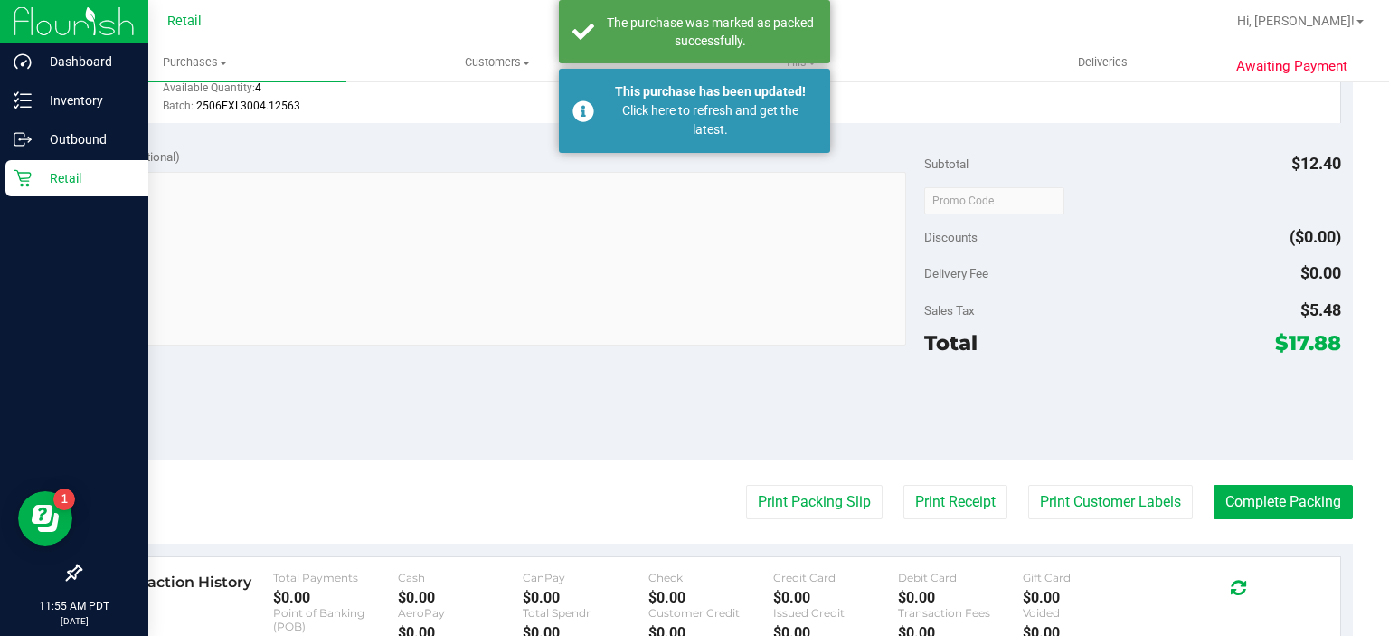
click at [5, 163] on div "Retail" at bounding box center [76, 178] width 143 height 36
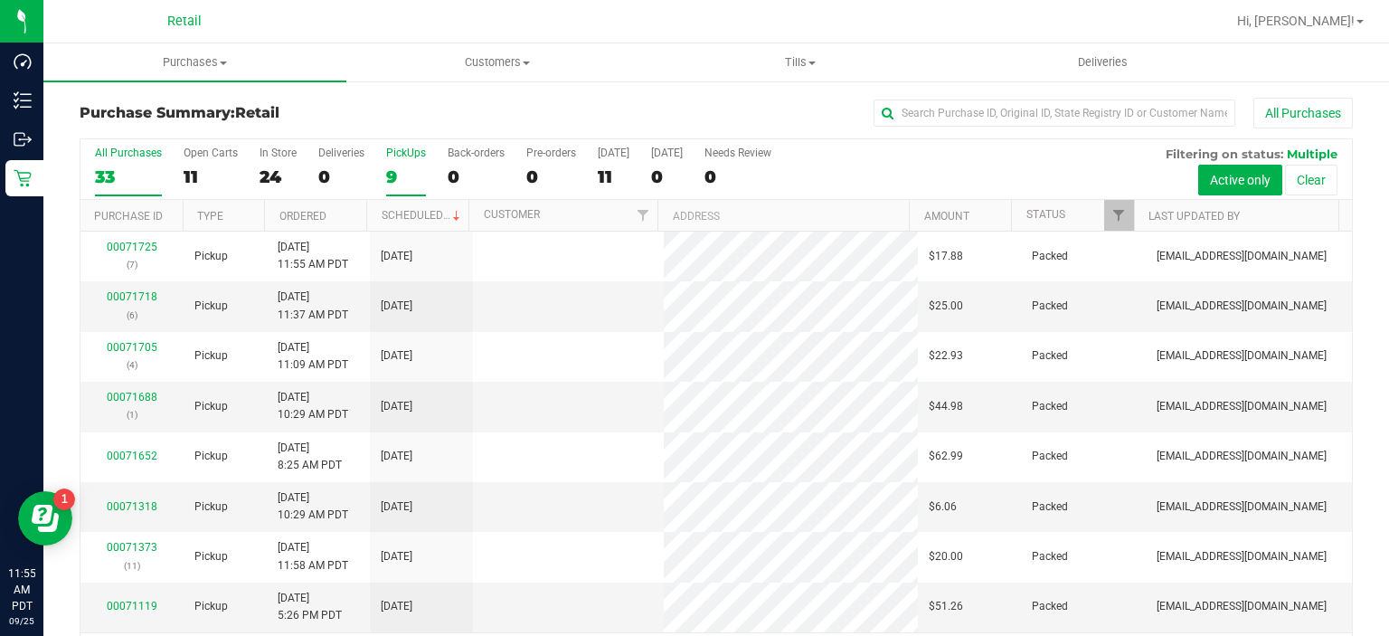
click at [397, 156] on div "PickUps" at bounding box center [406, 153] width 40 height 13
click at [0, 0] on input "PickUps 9" at bounding box center [0, 0] width 0 height 0
